Goal: Transaction & Acquisition: Purchase product/service

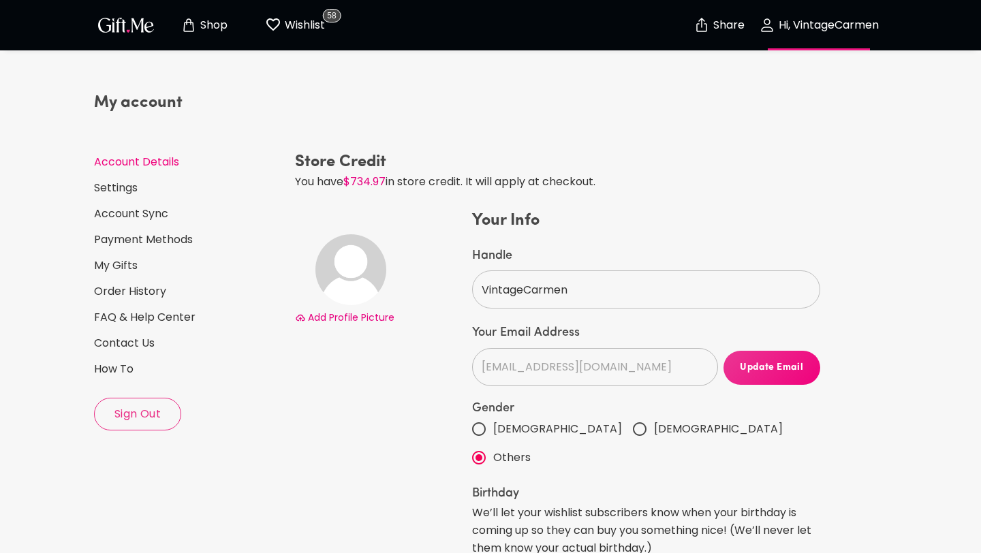
select select "US"
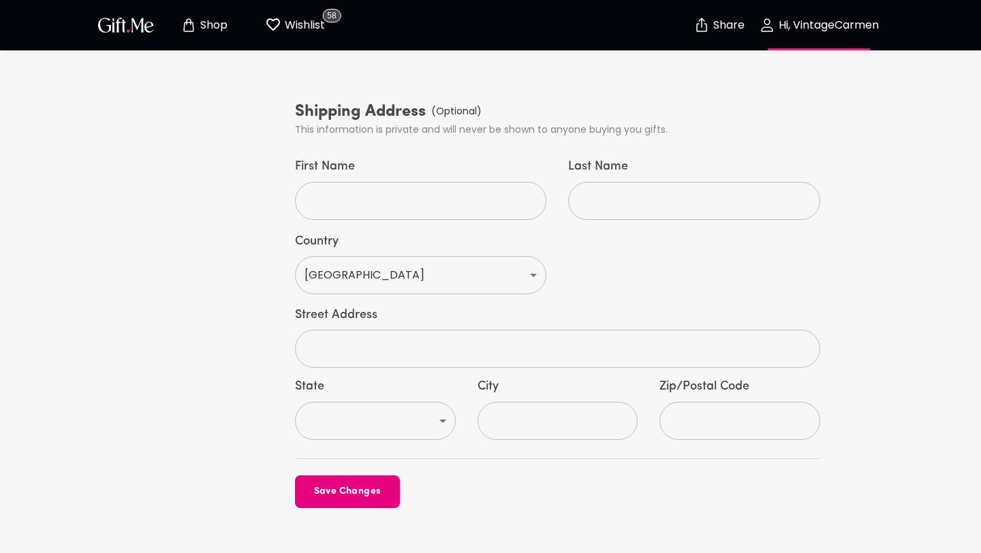
click at [217, 15] on button "Shop" at bounding box center [203, 25] width 75 height 44
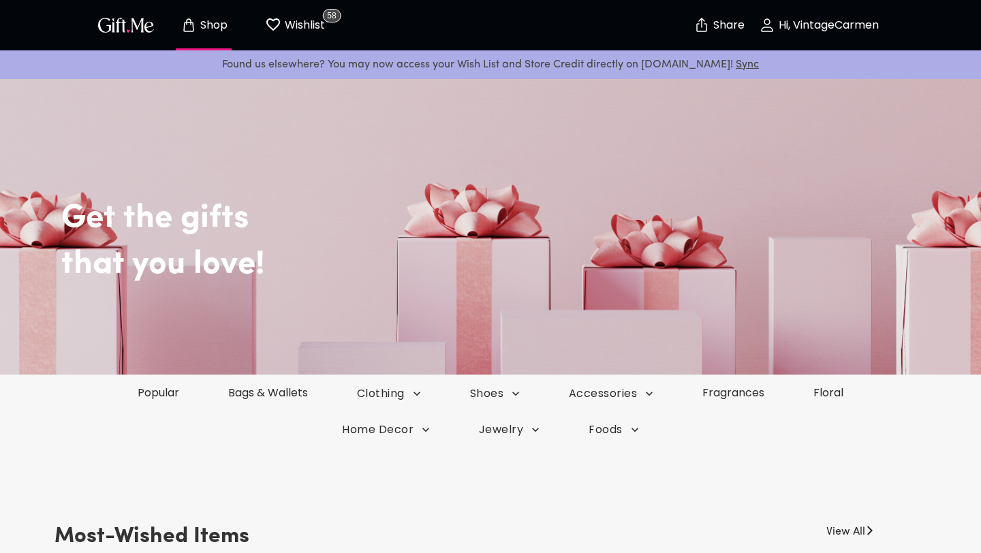
click at [714, 401] on div "Popular Bags & Wallets Clothing Shoes Accessories Fragrances Floral" at bounding box center [490, 393] width 981 height 37
click at [716, 392] on link "Fragrances" at bounding box center [733, 393] width 114 height 16
